Goal: Information Seeking & Learning: Learn about a topic

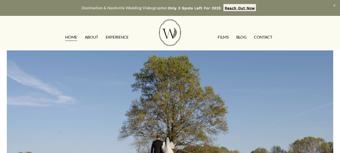
click at [95, 38] on link "ABOUT" at bounding box center [91, 37] width 13 height 8
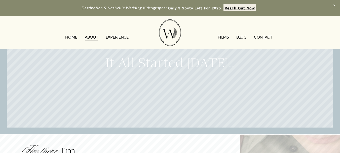
scroll to position [50, 0]
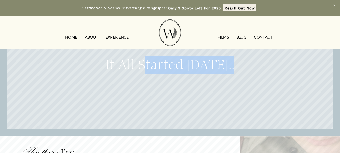
drag, startPoint x: 220, startPoint y: 117, endPoint x: 128, endPoint y: 54, distance: 111.6
click at [128, 51] on div "It All Started 7 Years Ago.." at bounding box center [170, 64] width 326 height 130
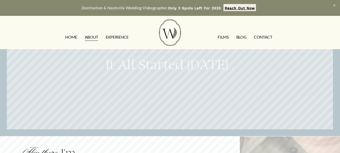
click at [74, 71] on h2 "It All Started 7 Years Ago.." at bounding box center [170, 65] width 313 height 18
drag, startPoint x: 77, startPoint y: 71, endPoint x: 260, endPoint y: 98, distance: 184.9
click at [260, 98] on div "It All Started 7 Years Ago.." at bounding box center [170, 64] width 326 height 130
click at [259, 102] on div "It All Started 7 Years Ago.." at bounding box center [170, 64] width 326 height 130
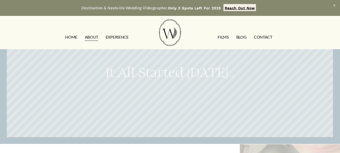
scroll to position [18, 0]
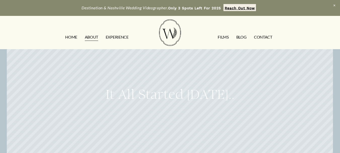
drag, startPoint x: 238, startPoint y: 96, endPoint x: 189, endPoint y: 46, distance: 70.1
click at [151, 77] on div "It All Started 7 Years Ago.." at bounding box center [170, 96] width 326 height 130
